Goal: Check status: Check status

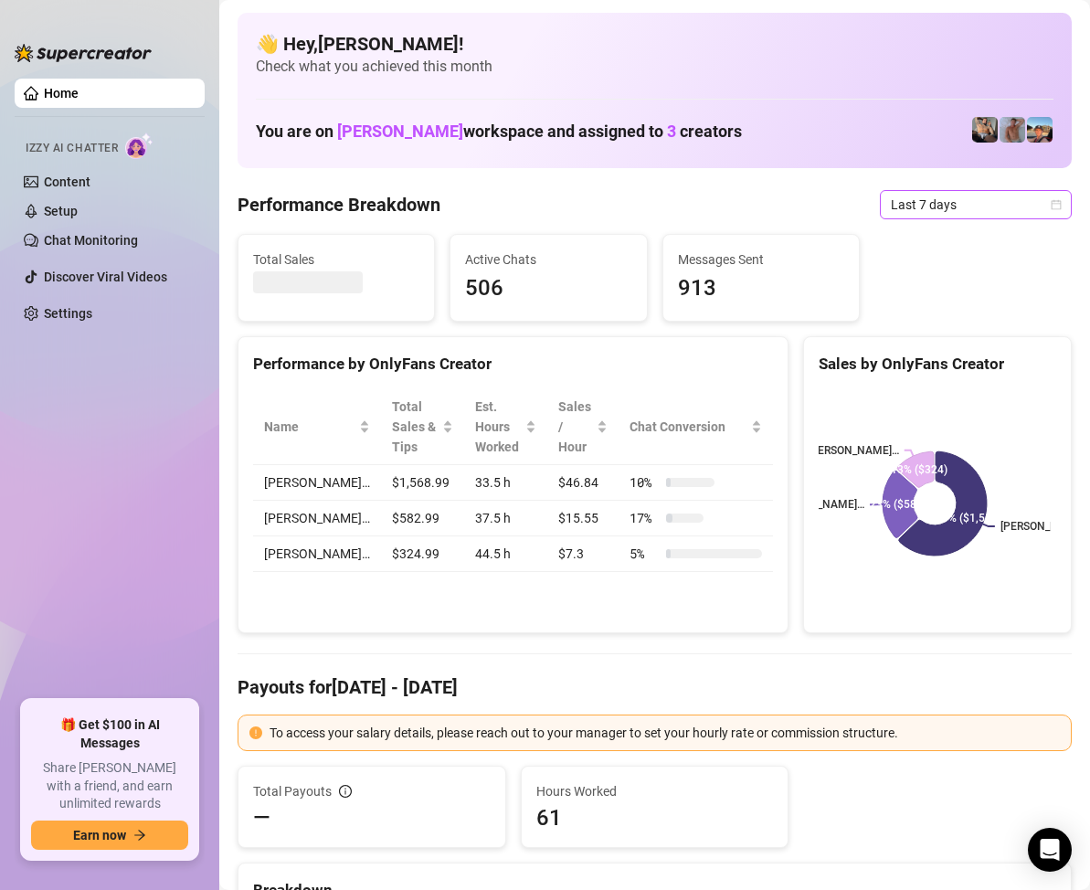
click at [1026, 203] on span "Last 7 days" at bounding box center [975, 204] width 170 height 27
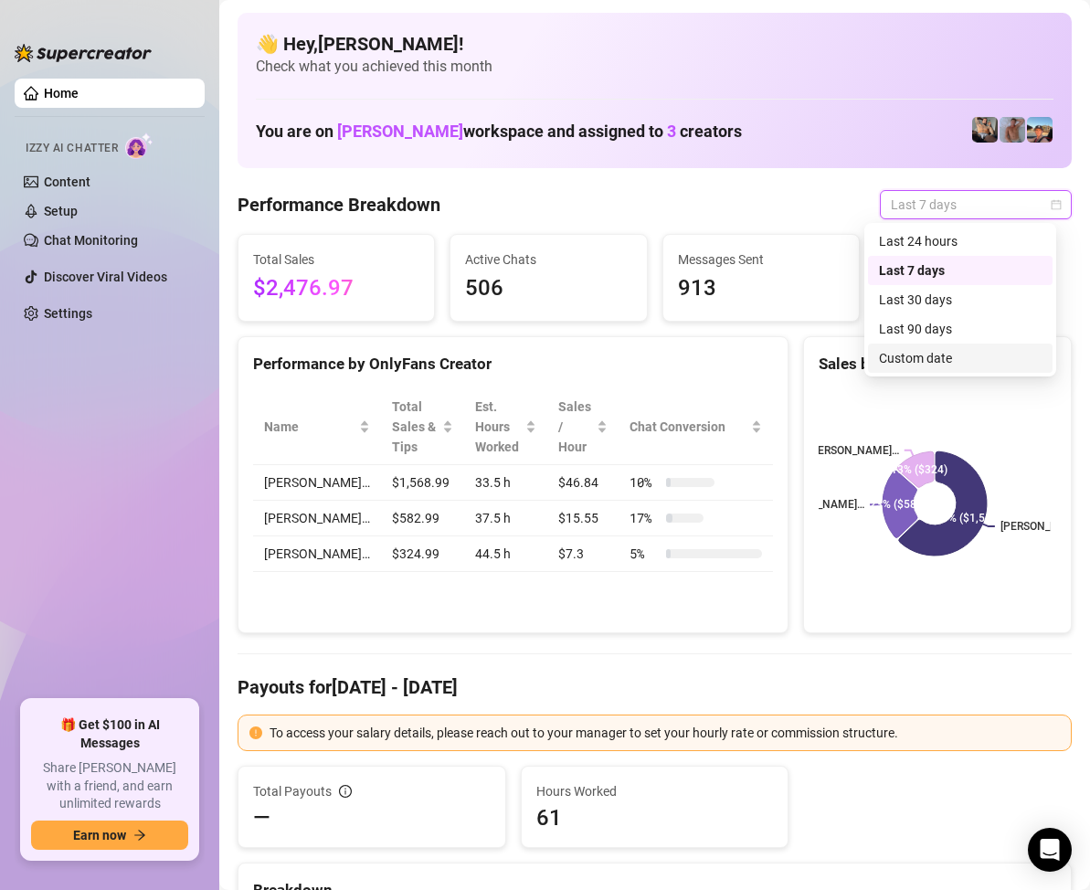
click at [919, 353] on div "Custom date" at bounding box center [960, 358] width 163 height 20
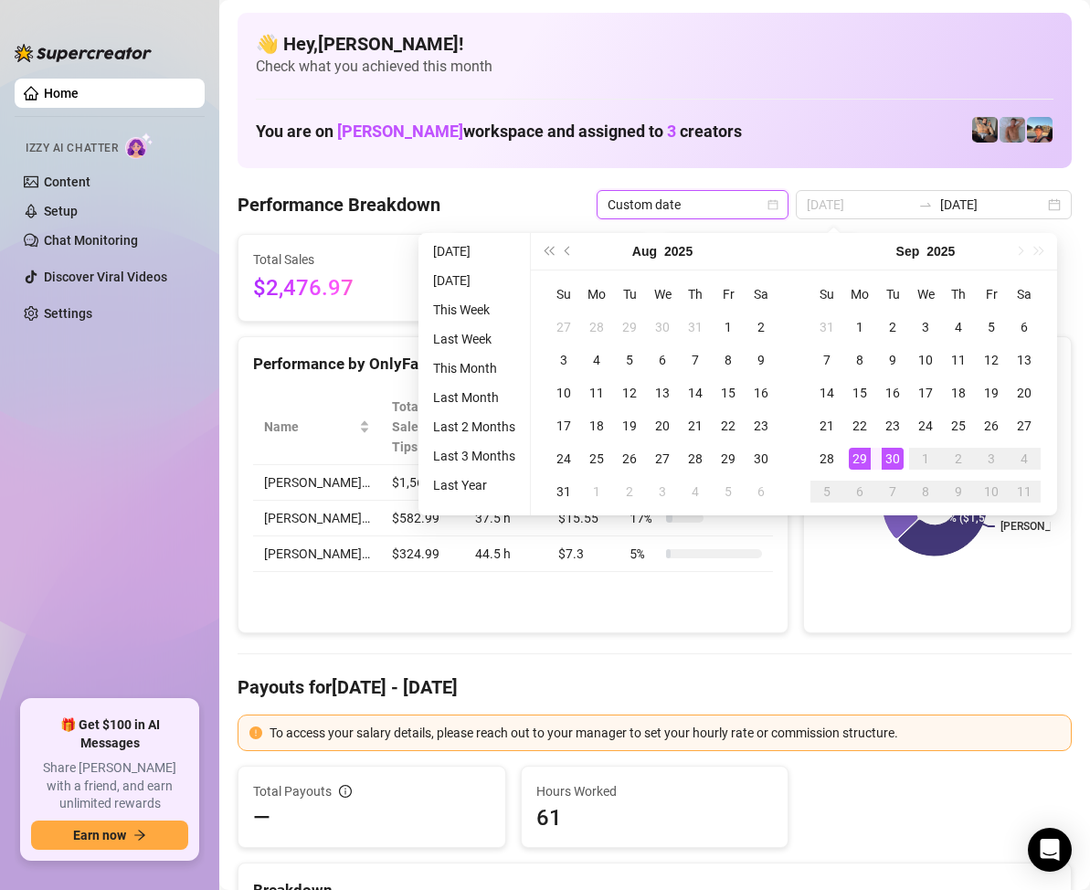
type input "[DATE]"
click at [898, 448] on div "30" at bounding box center [892, 459] width 22 height 22
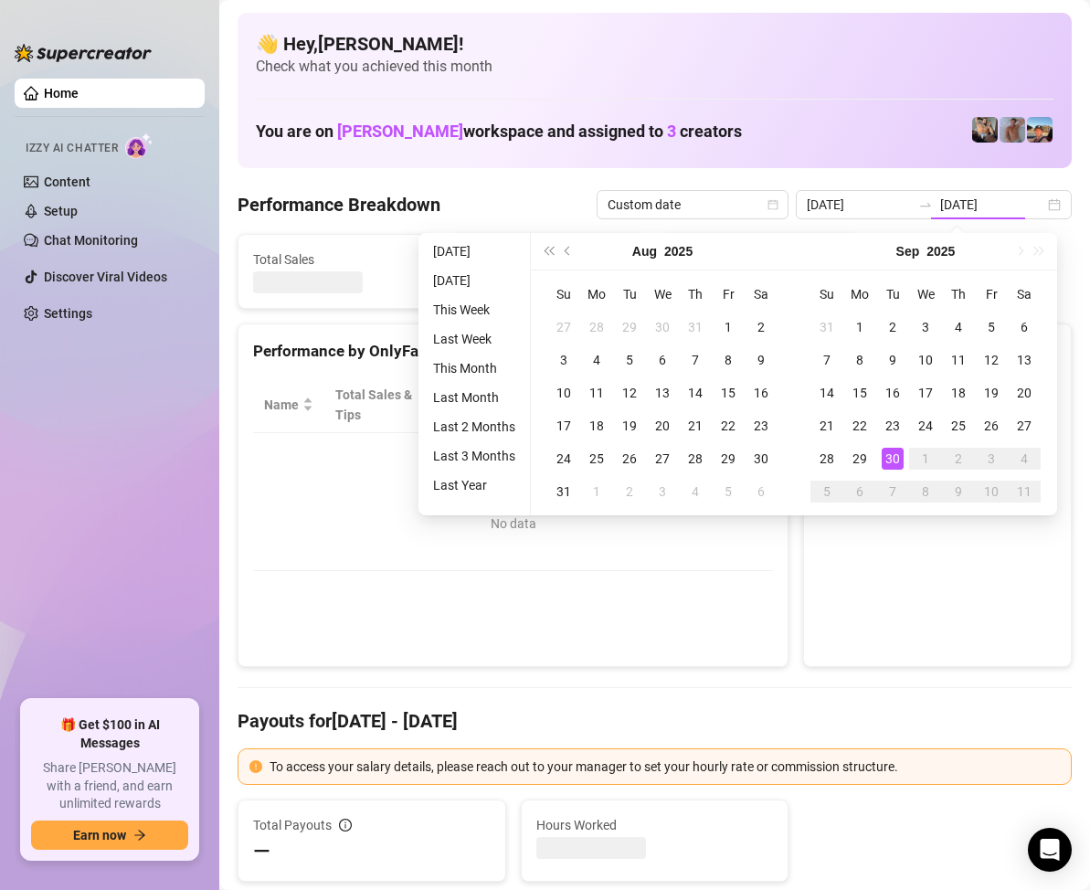
type input "[DATE]"
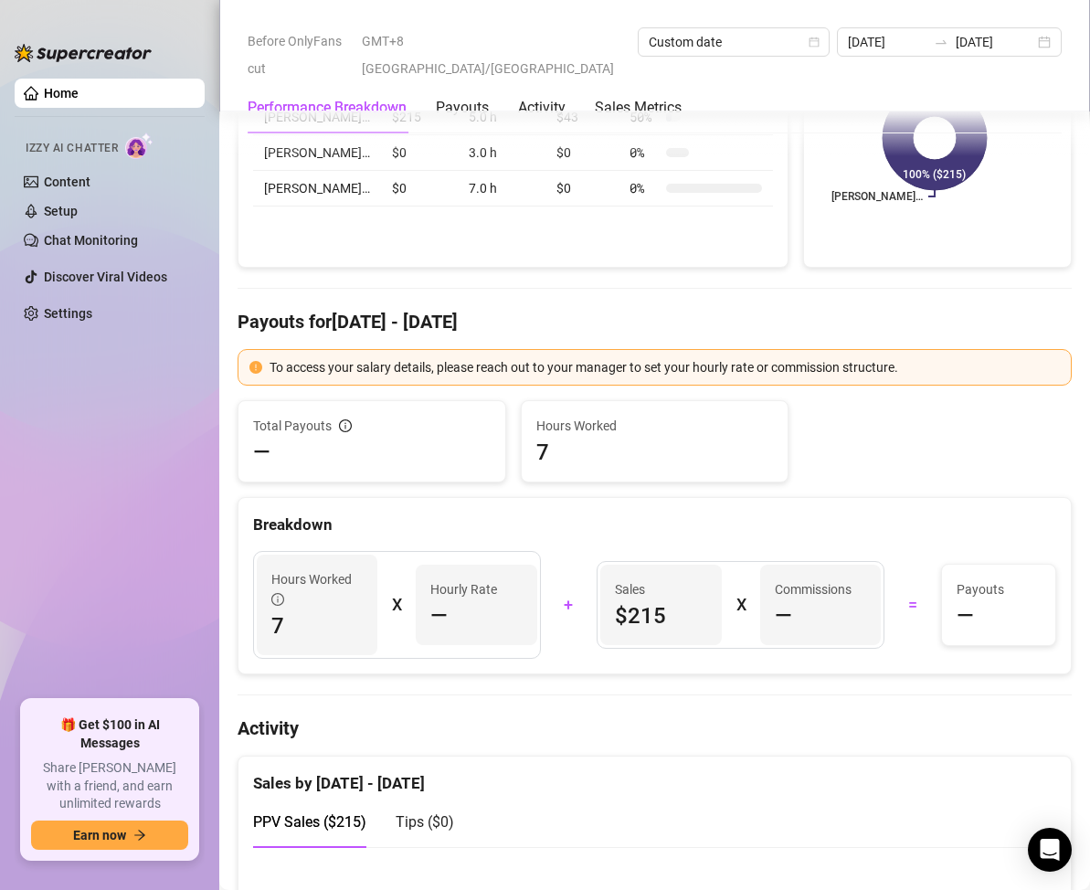
scroll to position [183, 0]
